Goal: Task Accomplishment & Management: Complete application form

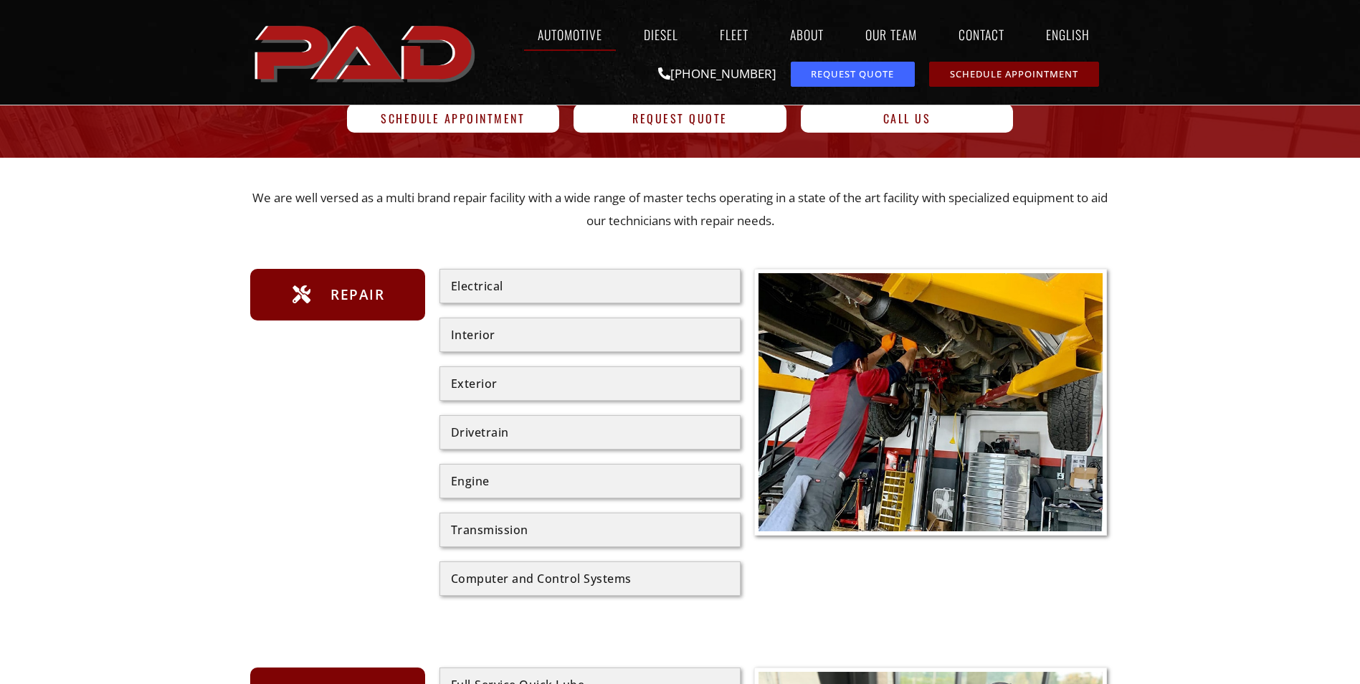
scroll to position [287, 0]
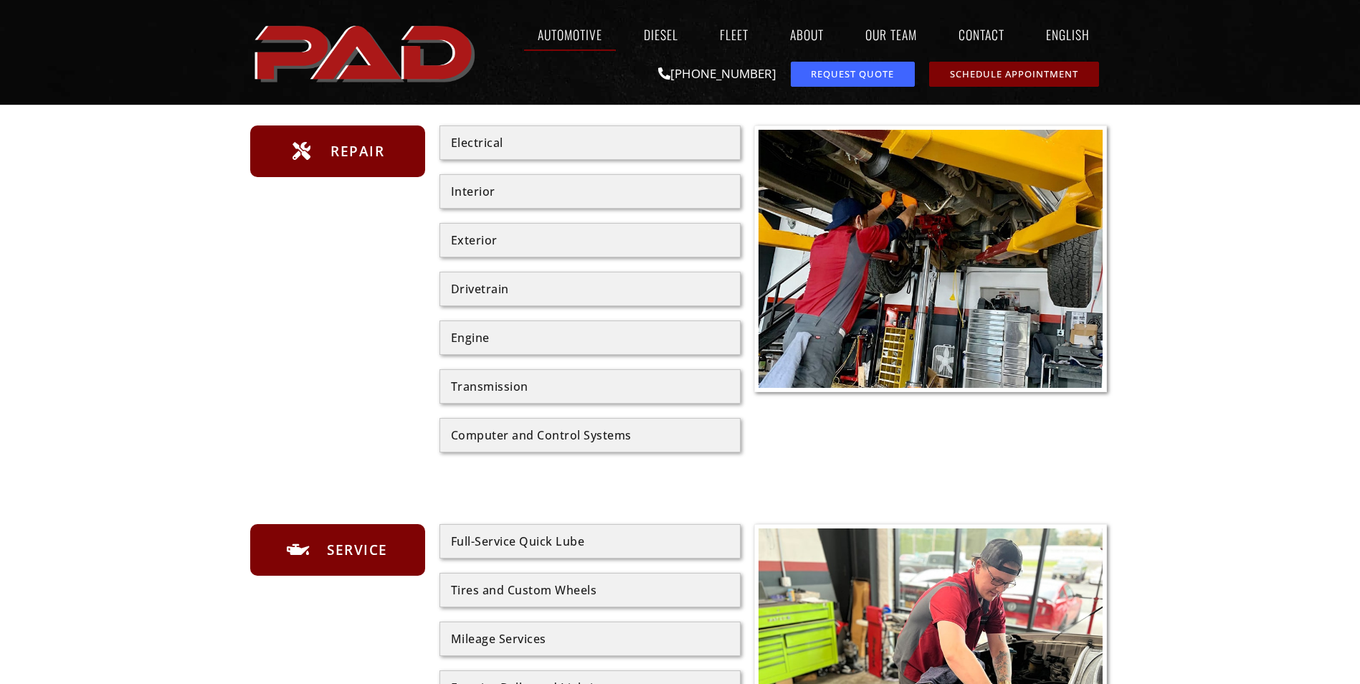
click at [521, 148] on div "Electrical" at bounding box center [590, 142] width 278 height 11
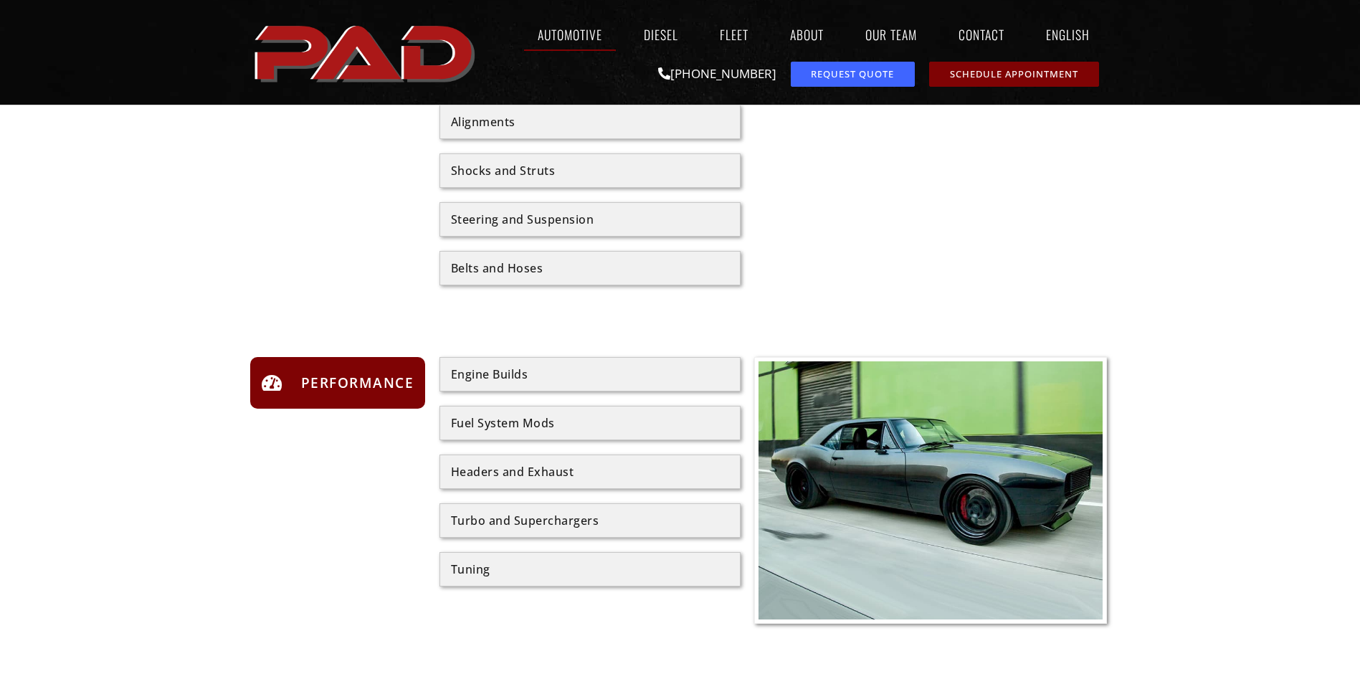
scroll to position [1076, 0]
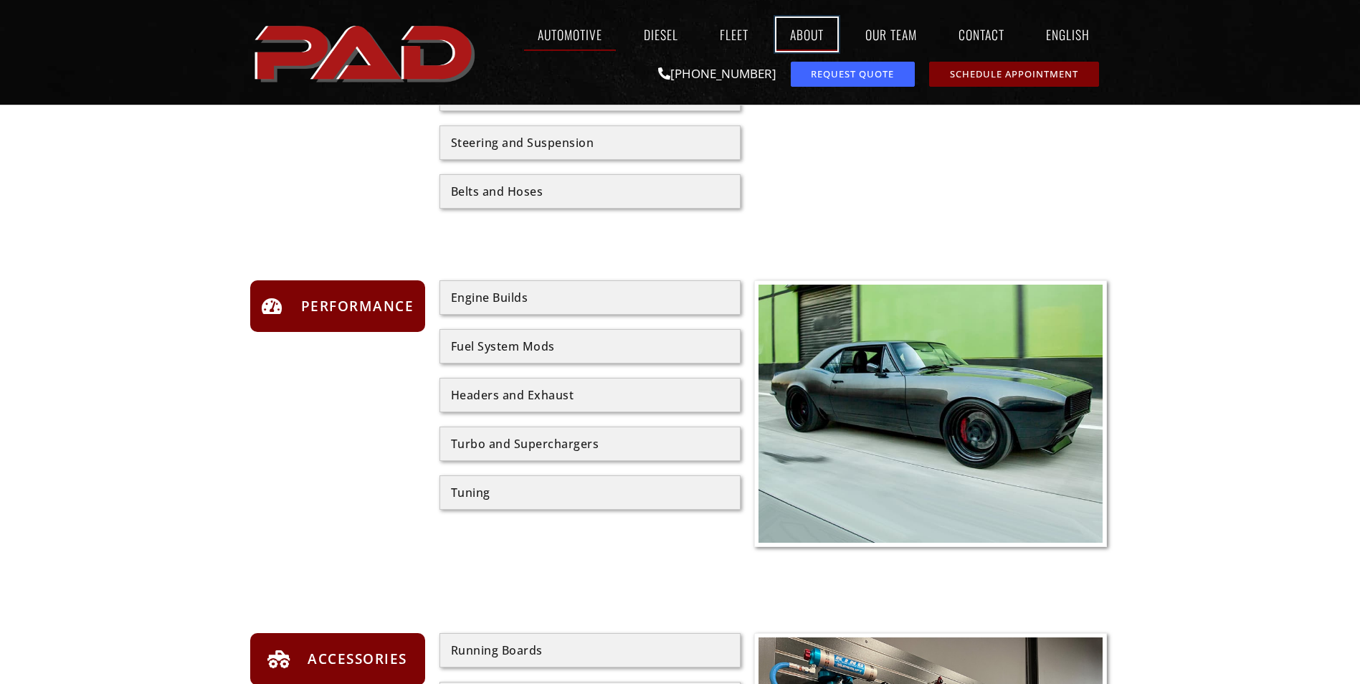
click at [795, 35] on link "About" at bounding box center [807, 34] width 61 height 33
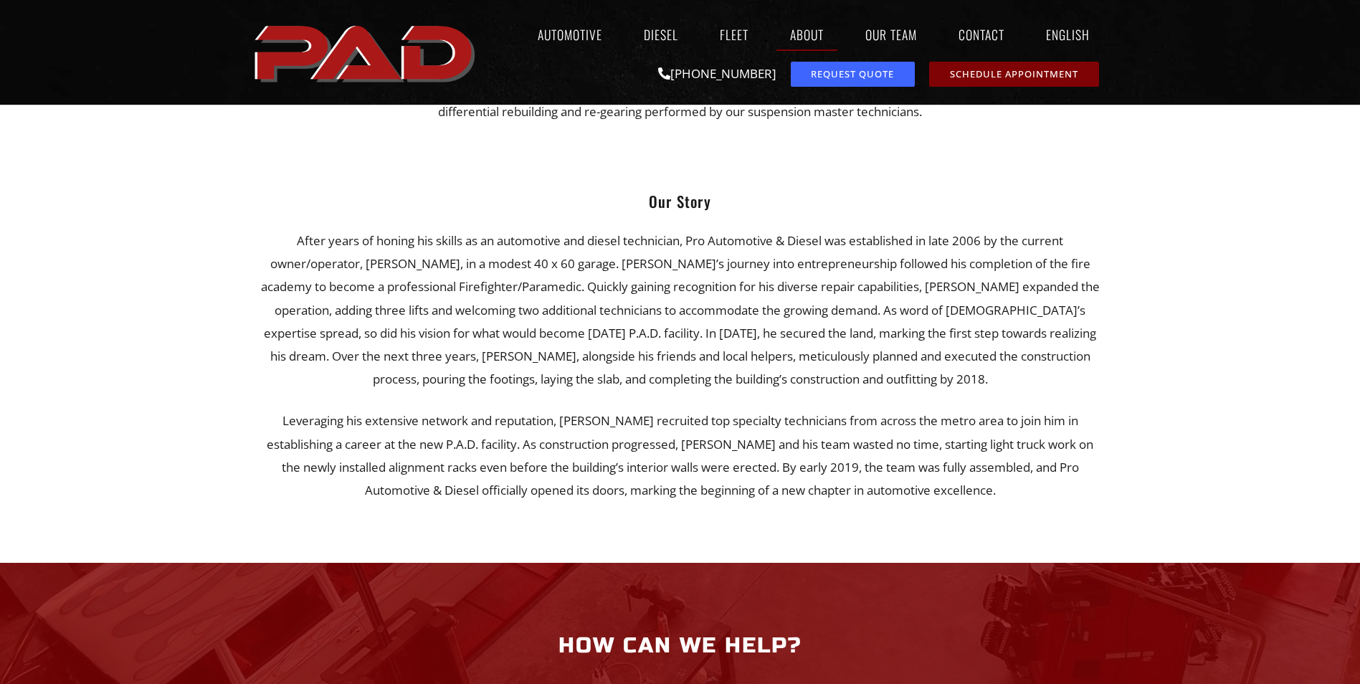
scroll to position [932, 0]
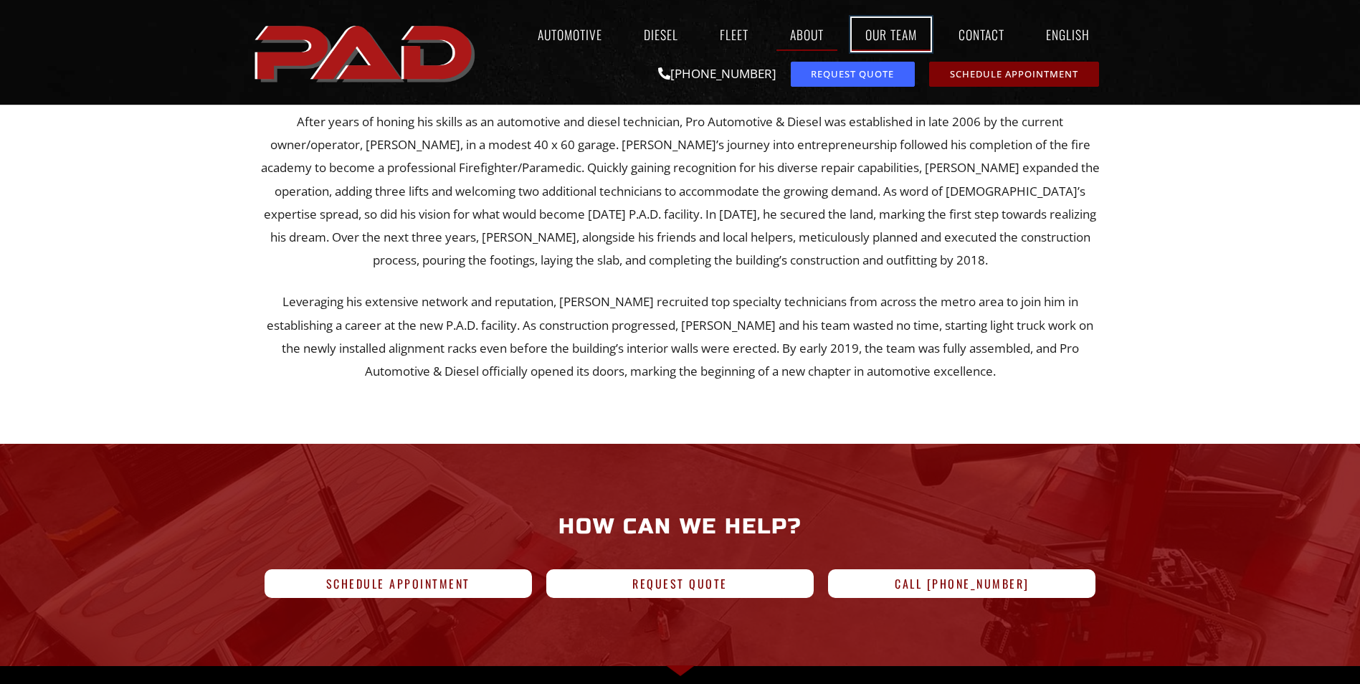
click at [906, 30] on link "Our Team" at bounding box center [891, 34] width 79 height 33
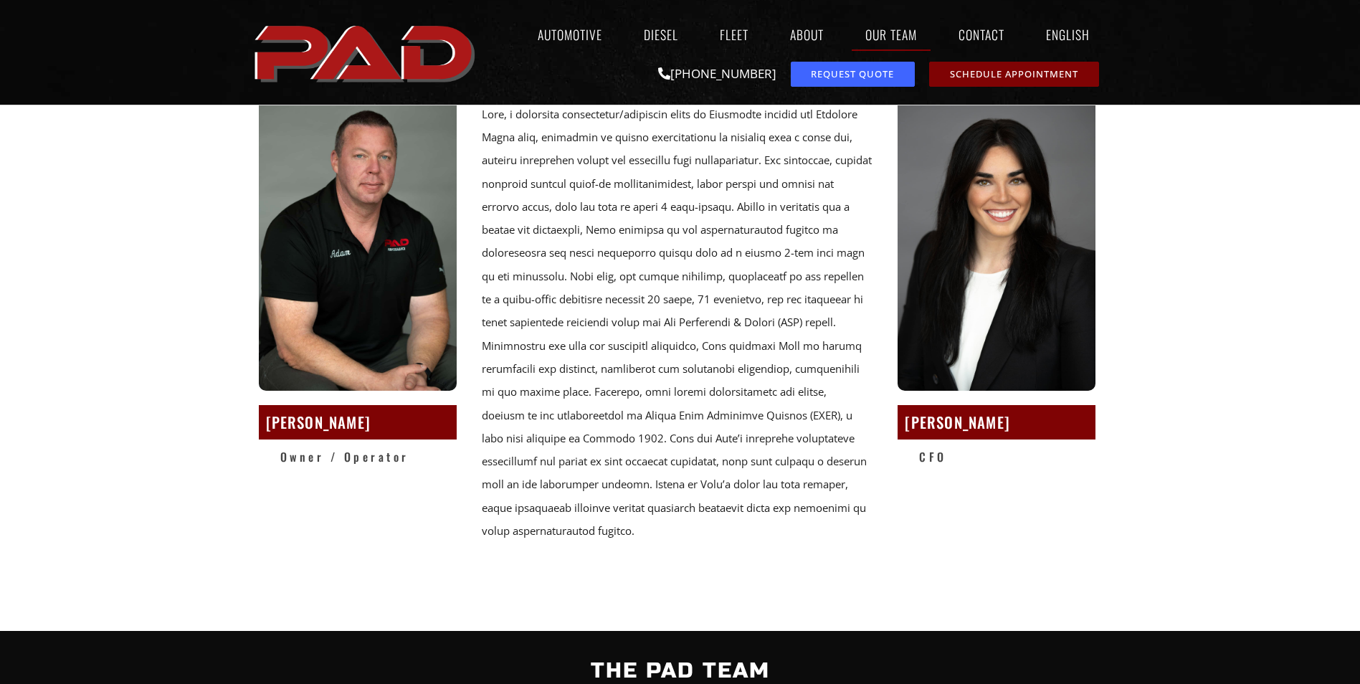
scroll to position [72, 0]
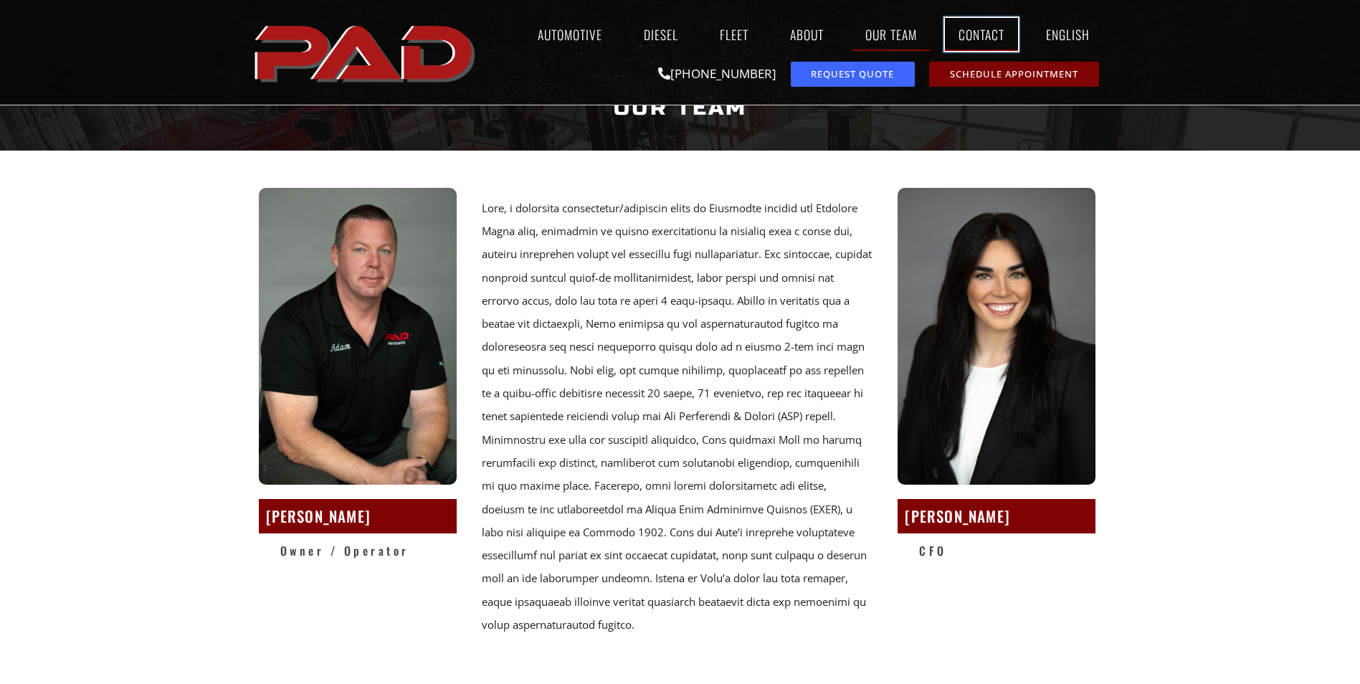
click at [981, 30] on link "Contact" at bounding box center [981, 34] width 73 height 33
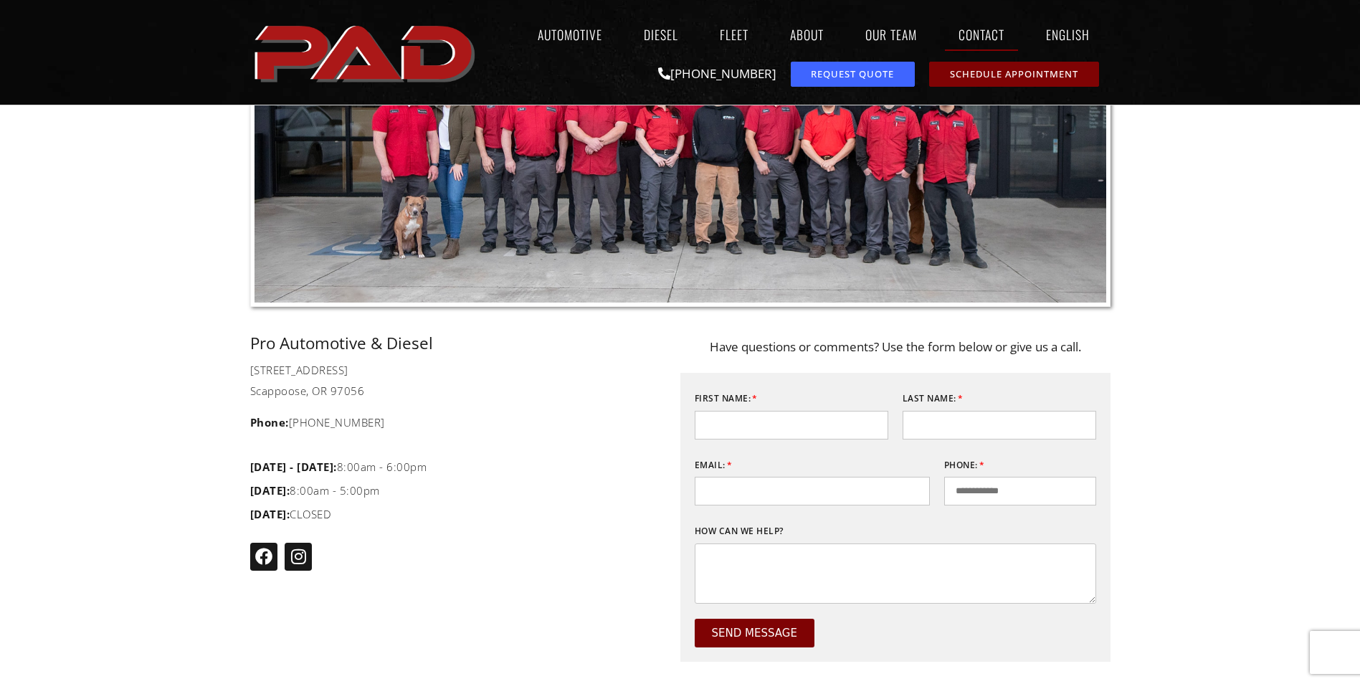
scroll to position [143, 0]
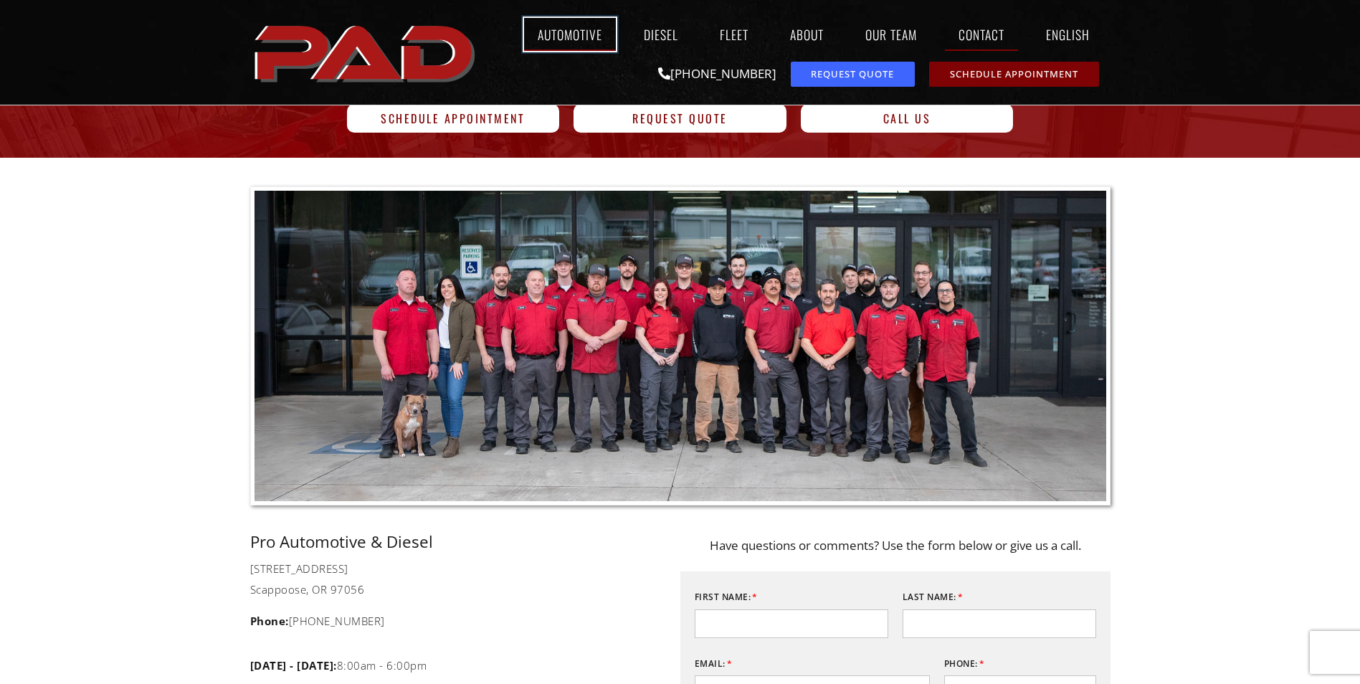
click at [562, 35] on link "Automotive" at bounding box center [570, 34] width 92 height 33
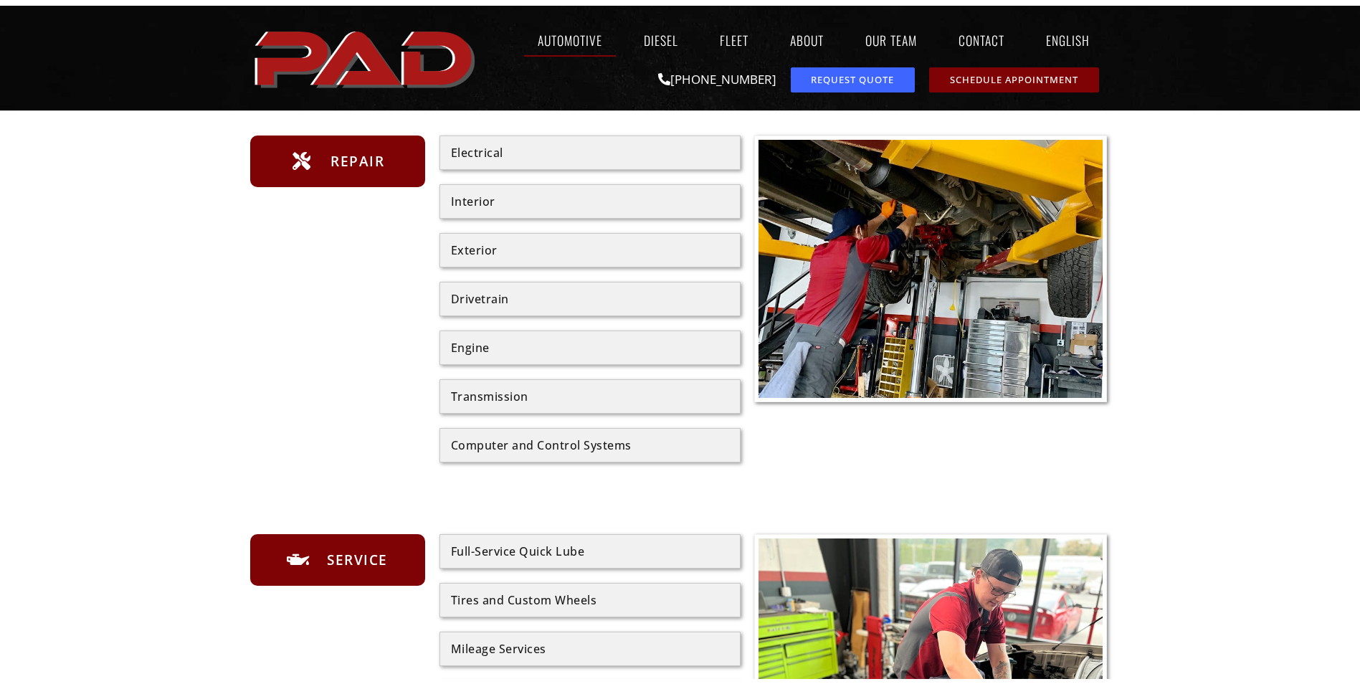
scroll to position [287, 0]
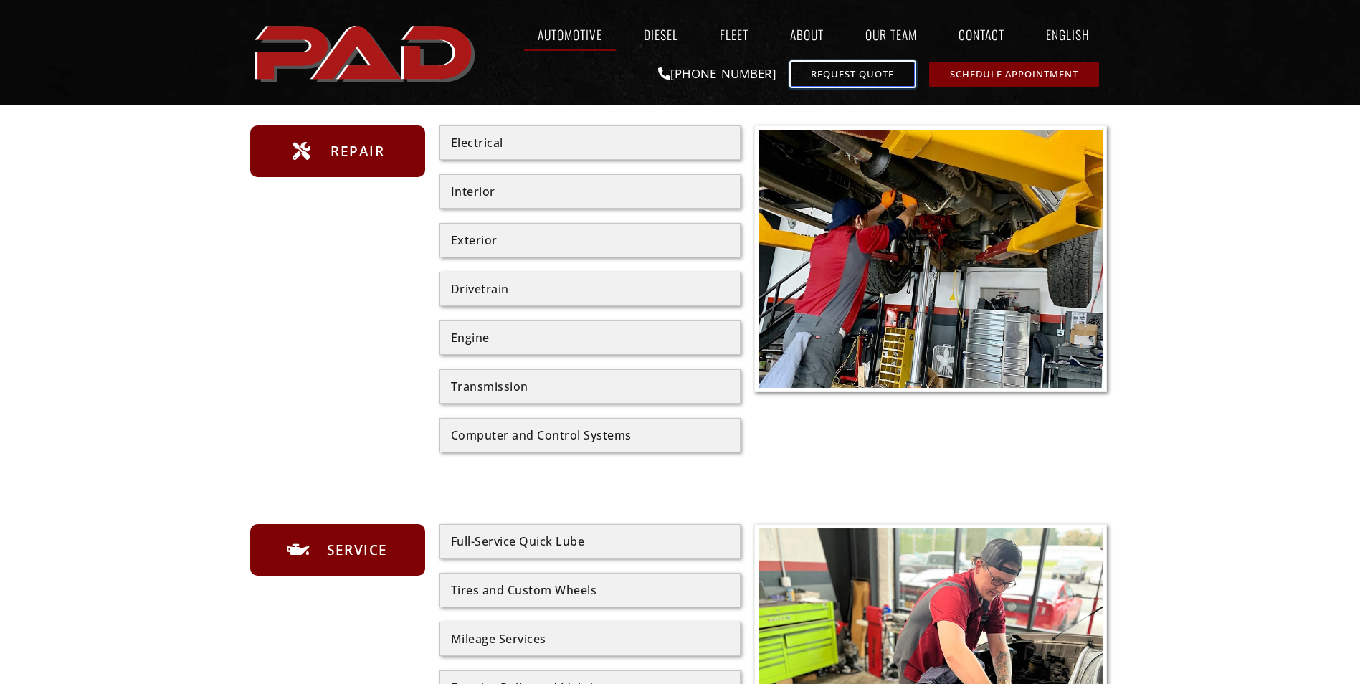
click at [837, 63] on link "Request Quote" at bounding box center [853, 74] width 124 height 25
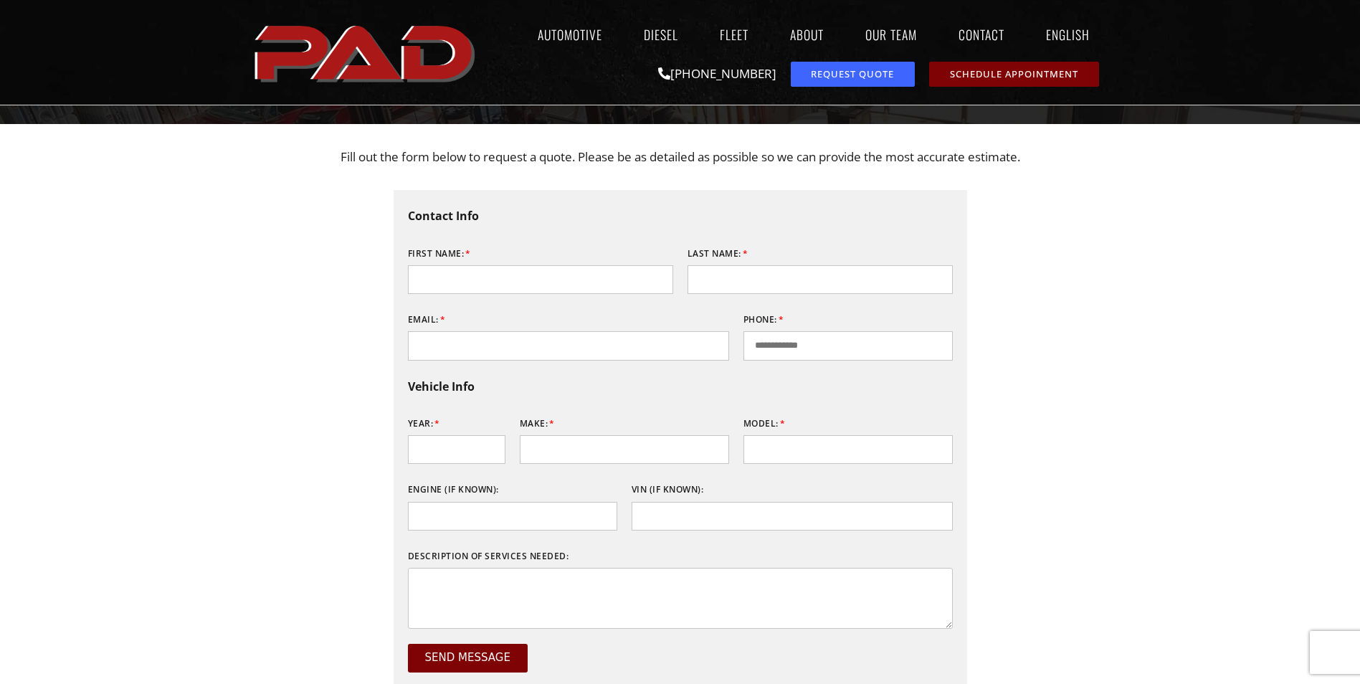
scroll to position [143, 0]
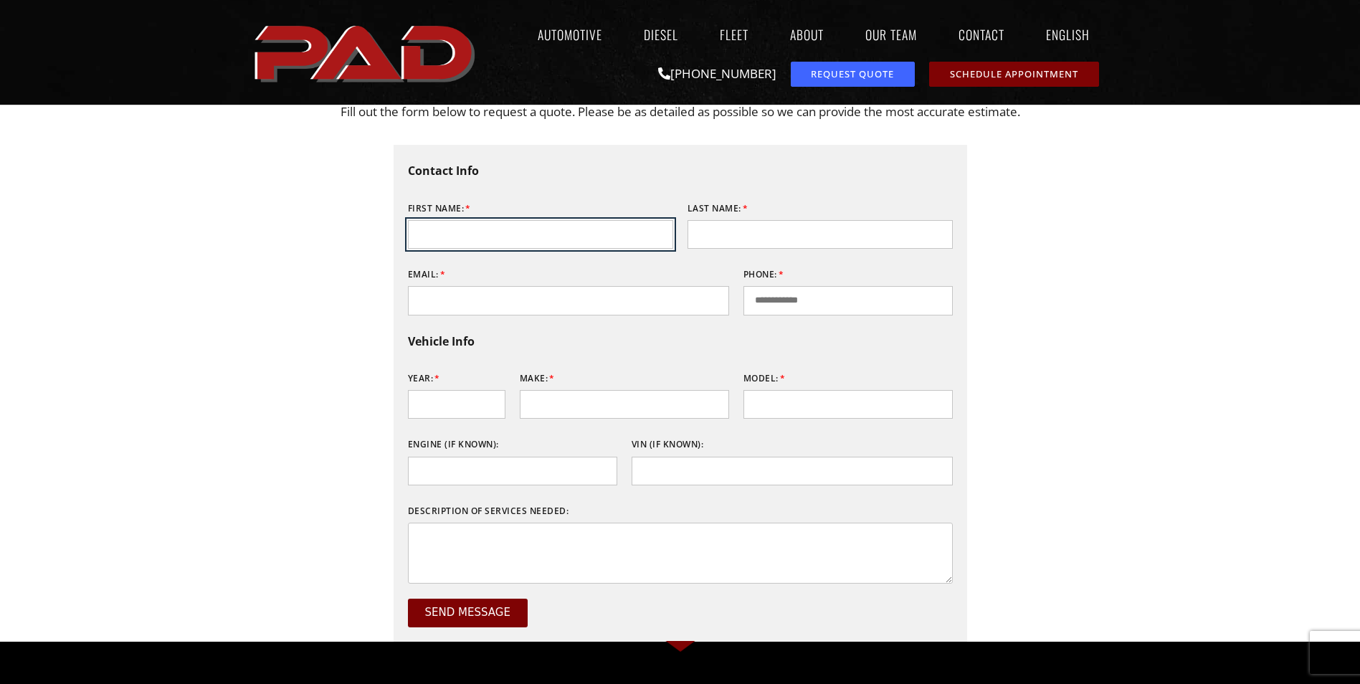
click at [582, 232] on input "First Name:" at bounding box center [540, 234] width 265 height 29
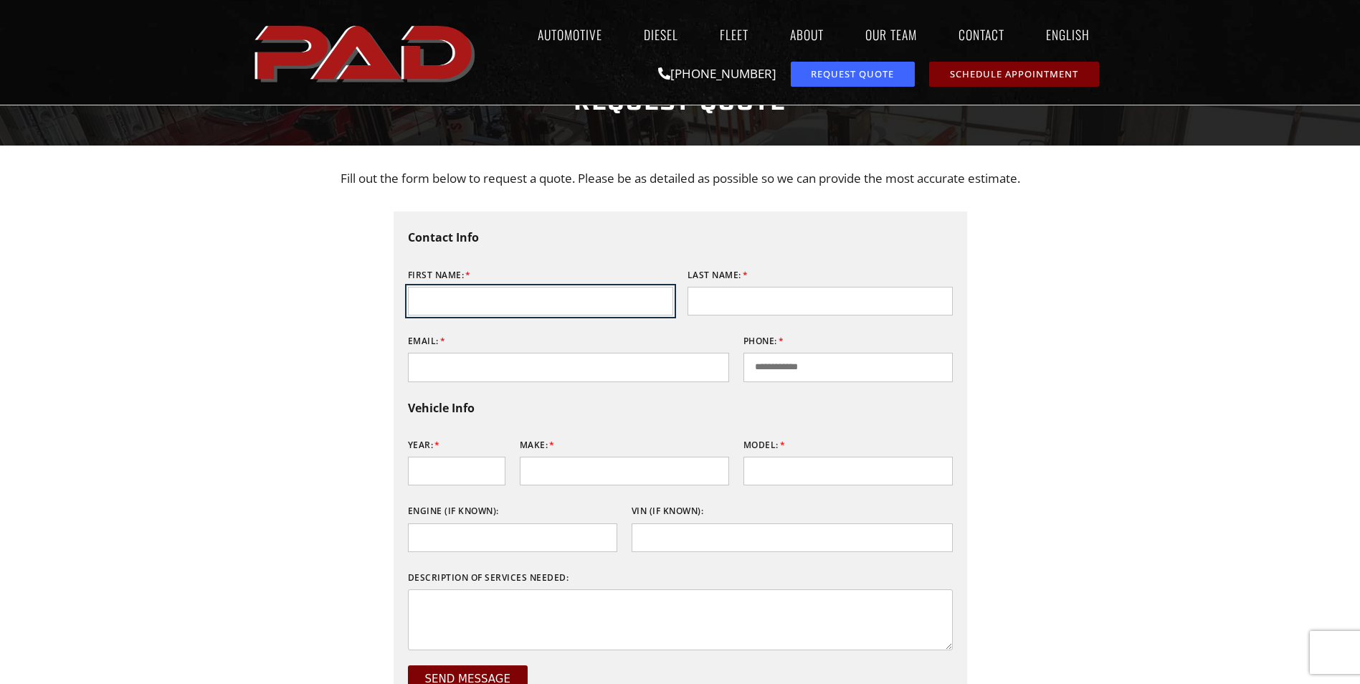
scroll to position [0, 0]
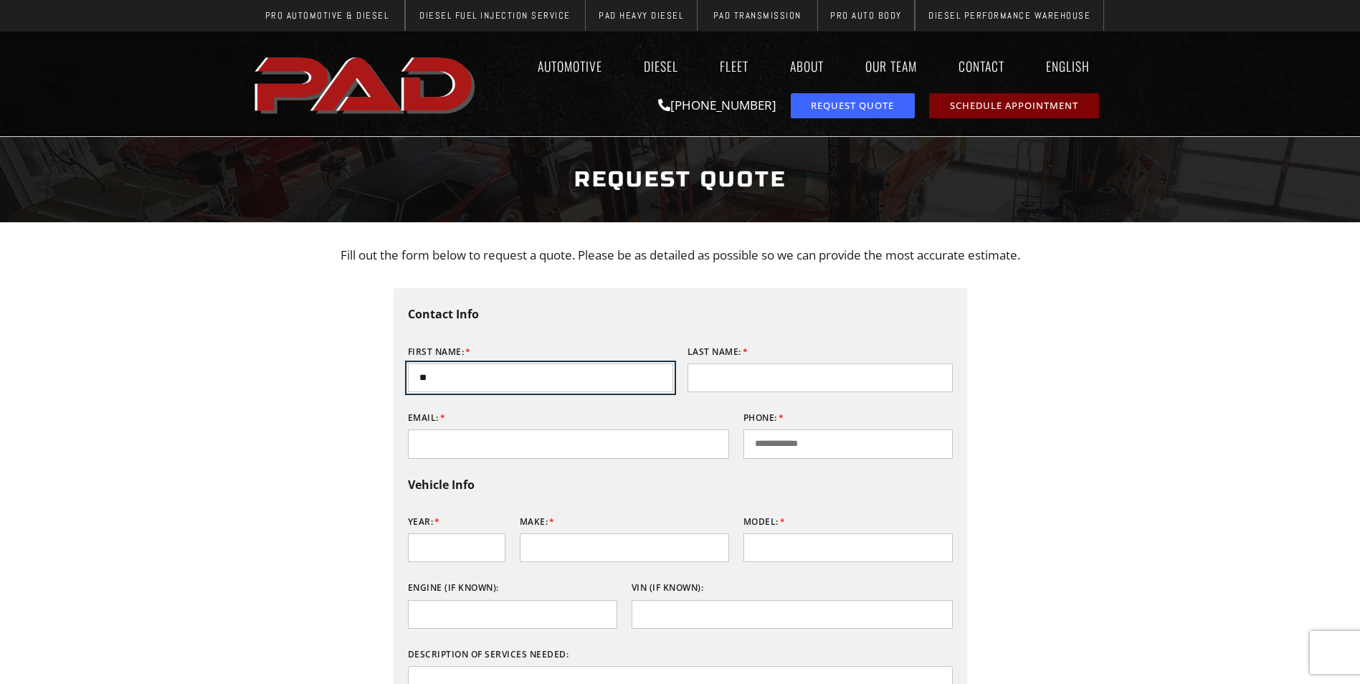
type input "*"
